Goal: Task Accomplishment & Management: Manage account settings

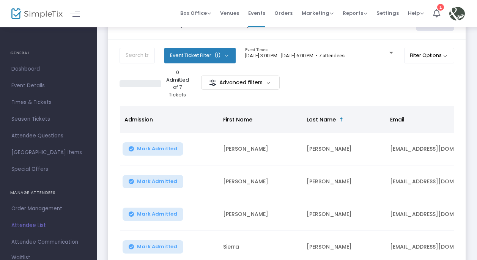
scroll to position [31, 0]
